Goal: Task Accomplishment & Management: Manage account settings

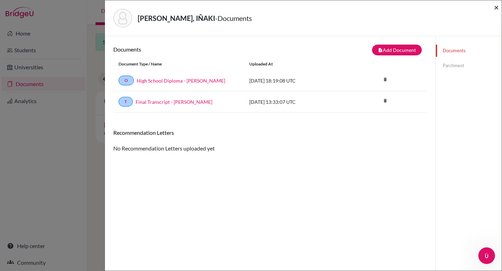
click at [495, 9] on span "×" at bounding box center [496, 7] width 5 height 10
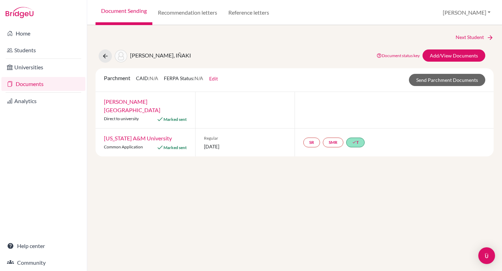
click at [122, 101] on link "[PERSON_NAME][GEOGRAPHIC_DATA]" at bounding box center [132, 105] width 56 height 15
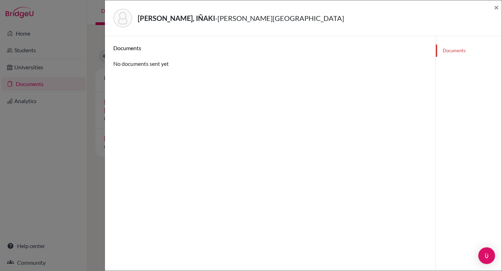
click at [449, 52] on link "Documents" at bounding box center [469, 51] width 66 height 12
click at [455, 51] on link "Documents" at bounding box center [469, 51] width 66 height 12
click at [496, 9] on span "×" at bounding box center [496, 7] width 5 height 10
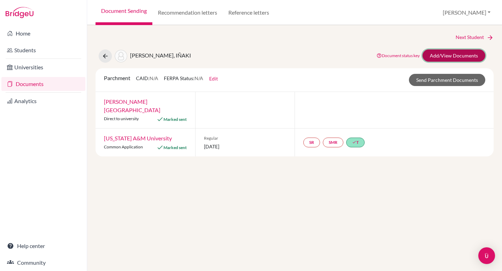
click at [440, 58] on link "Add/View Documents" at bounding box center [453, 55] width 63 height 12
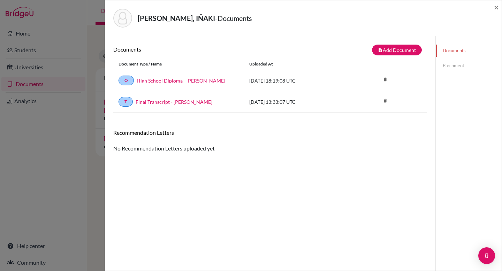
click at [450, 68] on link "Parchment" at bounding box center [469, 66] width 66 height 12
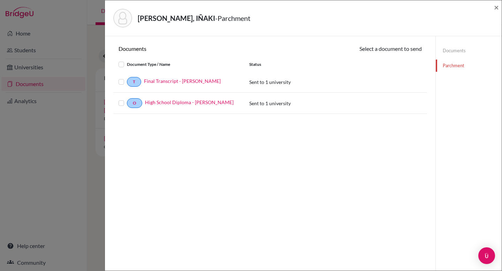
click at [127, 78] on label at bounding box center [127, 78] width 0 height 0
click at [0, 0] on input "checkbox" at bounding box center [0, 0] width 0 height 0
click at [127, 100] on label at bounding box center [127, 100] width 0 height 0
click at [0, 0] on input "checkbox" at bounding box center [0, 0] width 0 height 0
click at [397, 50] on button "Continue" at bounding box center [402, 50] width 39 height 11
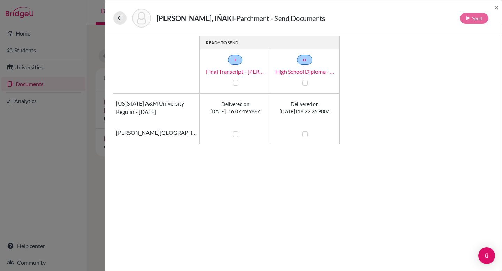
click at [235, 134] on label at bounding box center [236, 134] width 6 height 6
click at [235, 134] on input "checkbox" at bounding box center [234, 133] width 6 height 7
checkbox input "true"
click at [304, 135] on label at bounding box center [305, 134] width 6 height 6
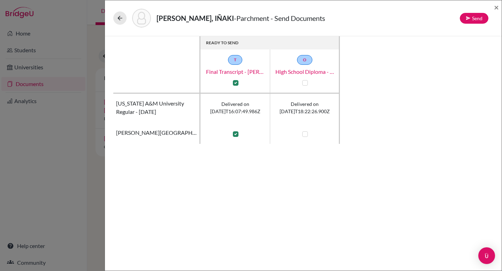
click at [304, 135] on input "checkbox" at bounding box center [303, 133] width 6 height 7
checkbox input "true"
click at [474, 19] on button "Send" at bounding box center [474, 18] width 29 height 11
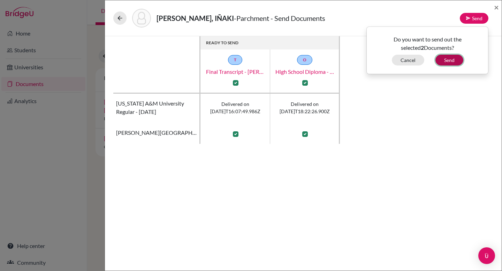
click at [448, 61] on button "Send" at bounding box center [449, 60] width 28 height 11
checkbox input "false"
